Goal: Contribute content: Contribute content

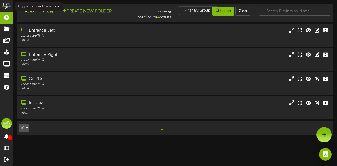
click at [47, 12] on button "Add Content" at bounding box center [38, 11] width 38 height 7
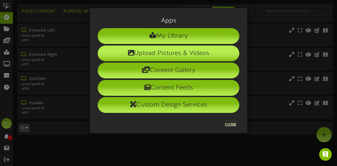
click at [158, 54] on li "Upload Pictures & Videos" at bounding box center [169, 54] width 142 height 16
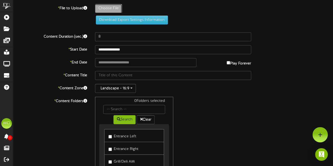
type input "**********"
type input "Seasonal101325"
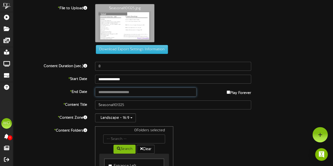
click at [145, 90] on input "text" at bounding box center [145, 92] width 101 height 9
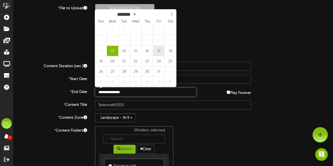
type input "**********"
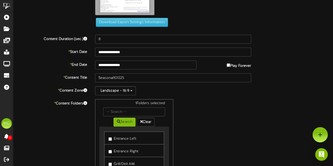
scroll to position [25, 0]
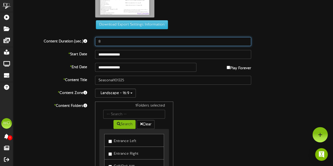
drag, startPoint x: 104, startPoint y: 41, endPoint x: 99, endPoint y: 41, distance: 4.7
click at [99, 41] on input "8" at bounding box center [173, 41] width 156 height 9
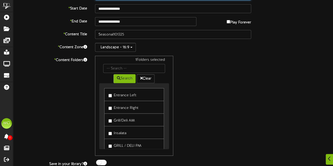
scroll to position [87, 0]
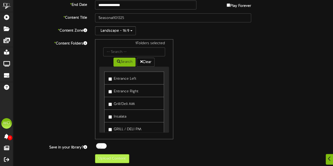
type input "600"
click at [118, 159] on button "Upload Content" at bounding box center [112, 158] width 34 height 9
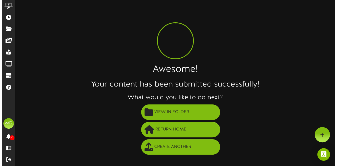
scroll to position [0, 0]
